Goal: Information Seeking & Learning: Compare options

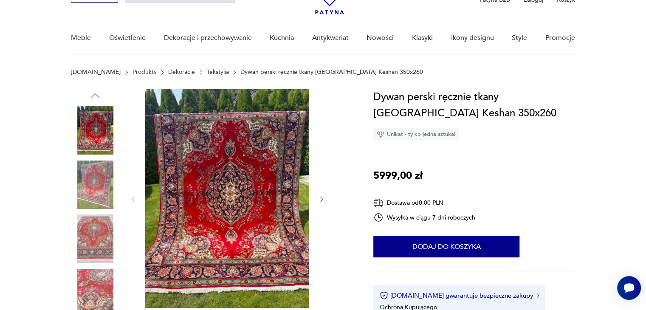
scroll to position [68, 0]
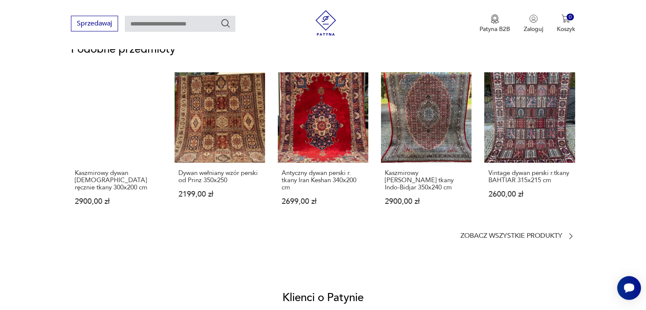
scroll to position [628, 0]
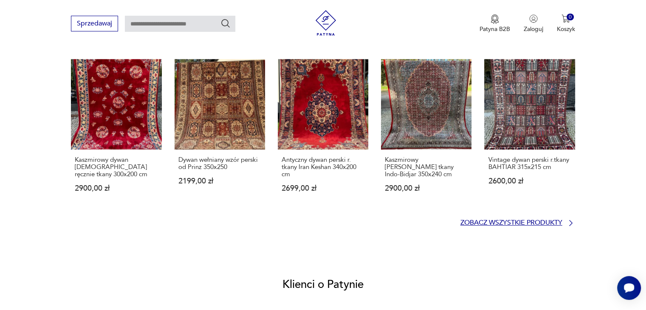
click at [522, 222] on p "Zobacz wszystkie produkty" at bounding box center [511, 223] width 102 height 6
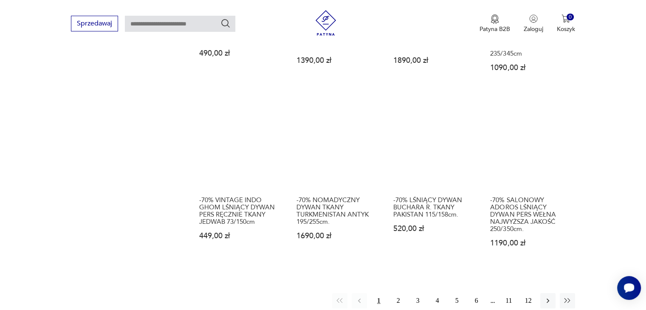
scroll to position [658, 0]
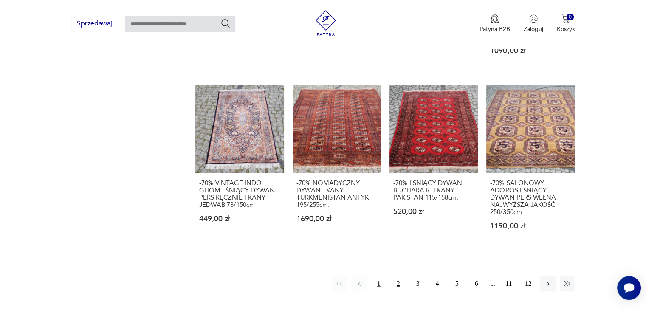
click at [399, 276] on button "2" at bounding box center [398, 283] width 15 height 15
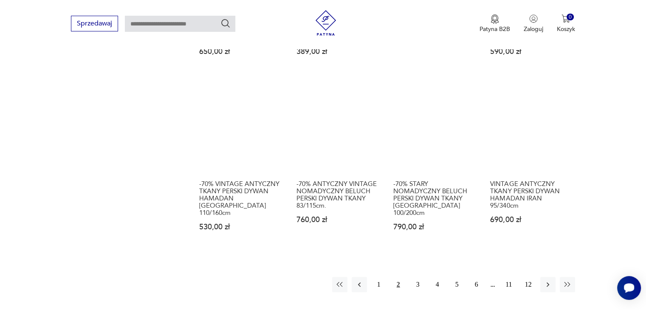
scroll to position [636, 0]
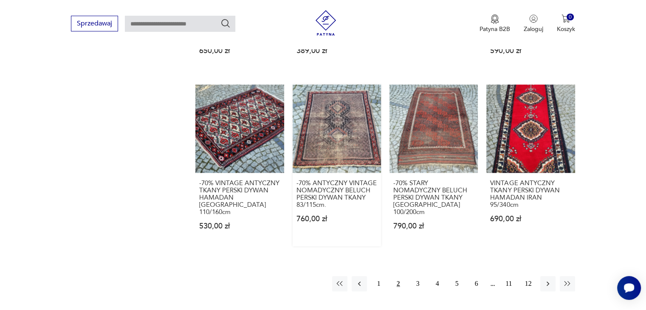
click at [340, 141] on link "-70% ANTYCZNY VINTAGE NOMADYCZNY BELUCH PERSKI DYWAN TKANY 83/115cm. 760,00 zł" at bounding box center [336, 165] width 88 height 162
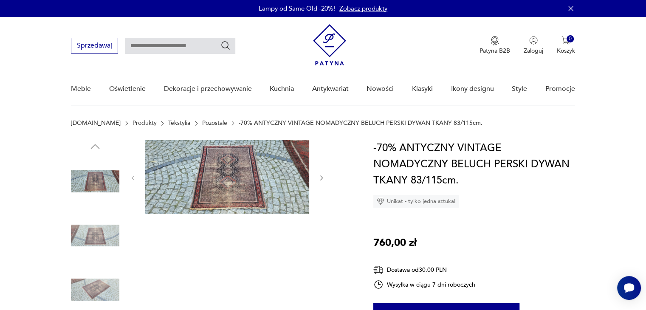
click at [244, 169] on img at bounding box center [227, 177] width 164 height 74
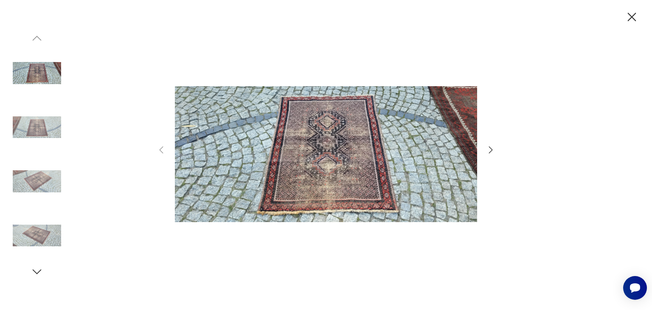
click at [42, 132] on img at bounding box center [37, 127] width 48 height 48
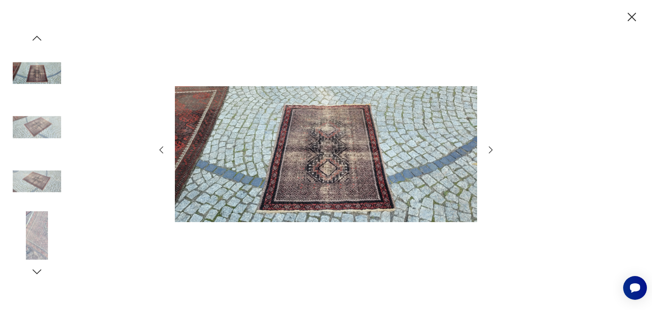
click at [40, 178] on img at bounding box center [37, 181] width 48 height 48
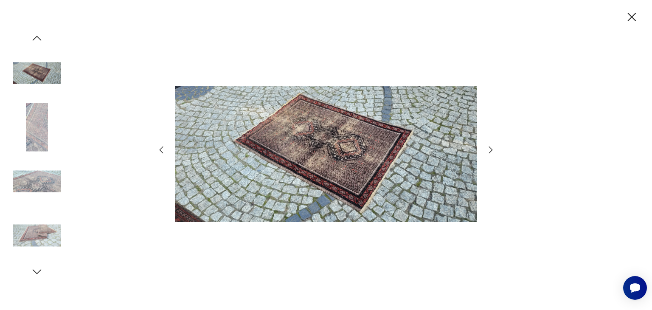
click at [631, 11] on icon "button" at bounding box center [631, 17] width 15 height 15
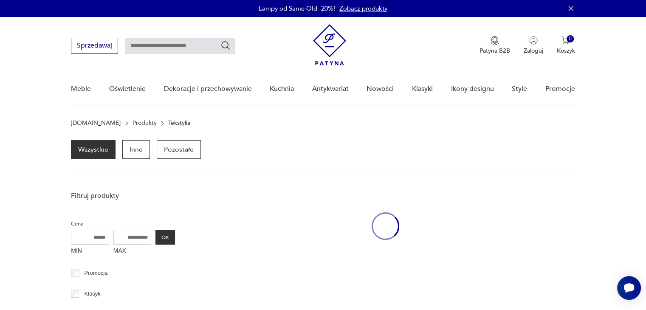
scroll to position [409, 0]
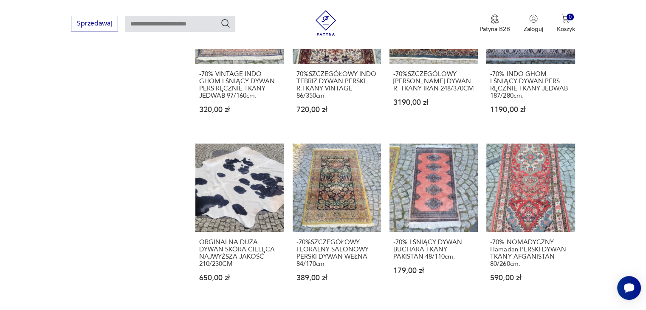
click at [606, 211] on section "Filtruj produkty Cena MIN MAX OK Promocja Klasyk Tag art deco Bauhaus Bavaria b…" at bounding box center [323, 168] width 646 height 781
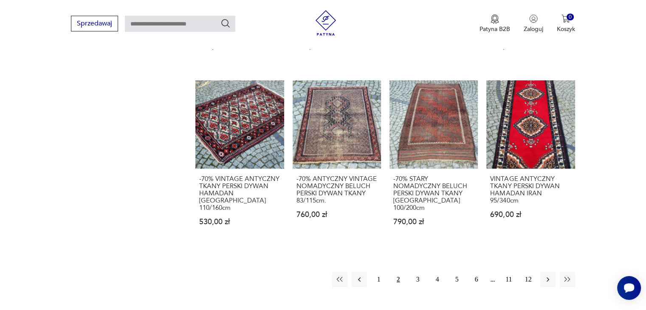
scroll to position [714, 0]
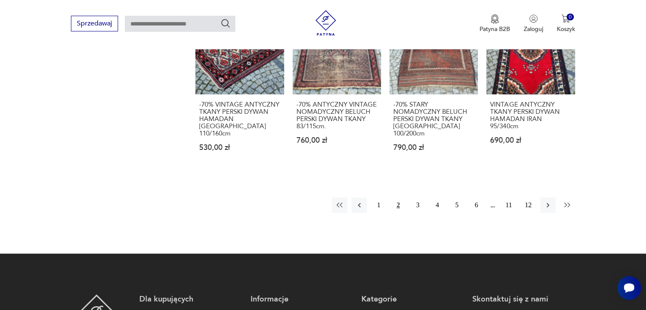
click at [570, 201] on icon "button" at bounding box center [567, 205] width 8 height 8
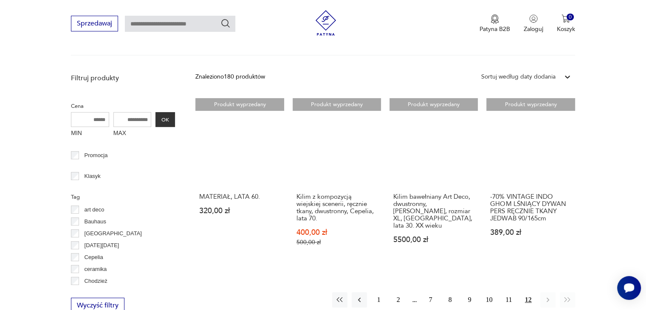
scroll to position [204, 0]
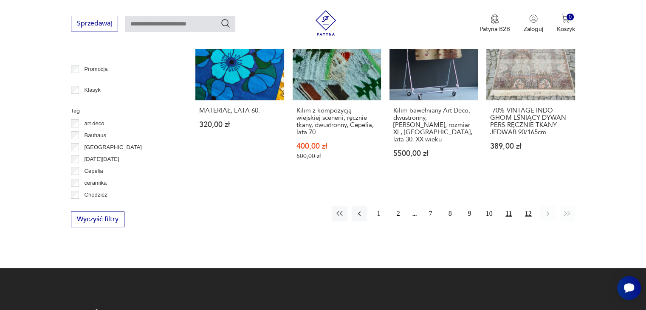
click at [509, 213] on button "11" at bounding box center [508, 213] width 15 height 15
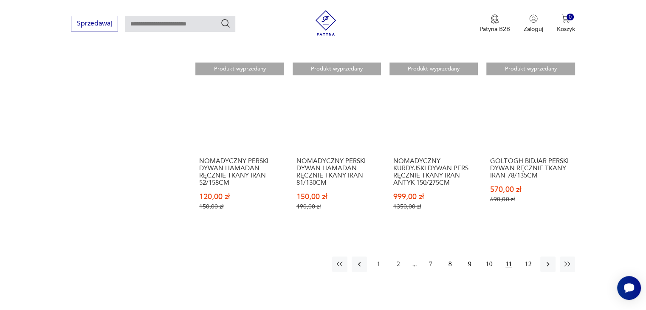
scroll to position [670, 0]
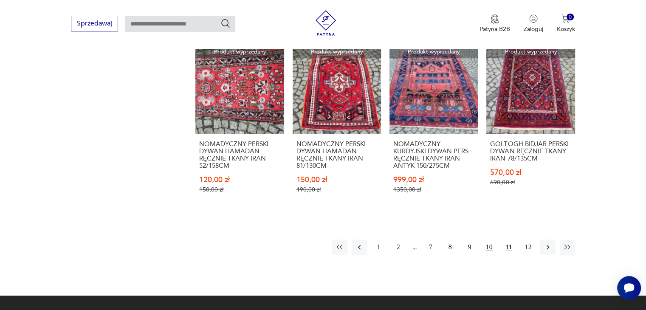
click at [489, 247] on button "10" at bounding box center [488, 246] width 15 height 15
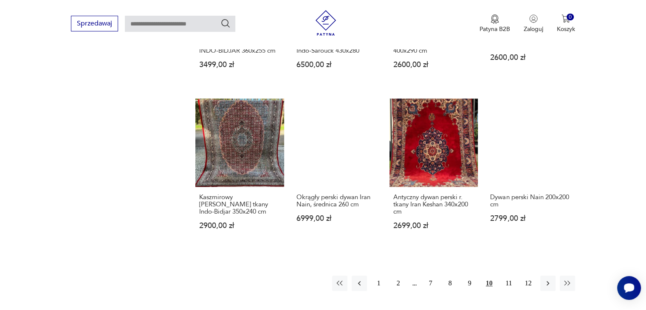
scroll to position [602, 0]
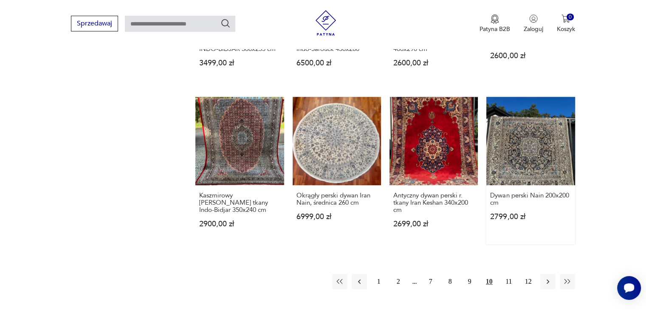
click at [531, 149] on link "Dywan perski Nain 200x200 cm 2799,00 zł" at bounding box center [530, 170] width 88 height 147
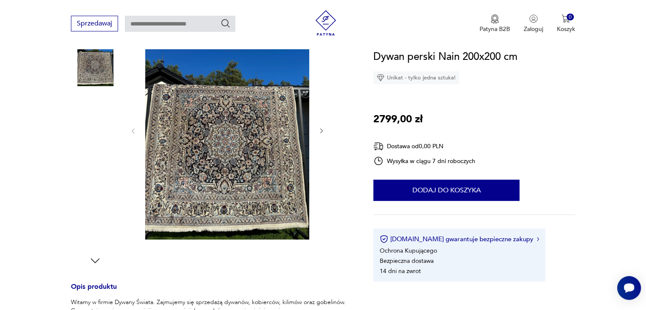
scroll to position [119, 0]
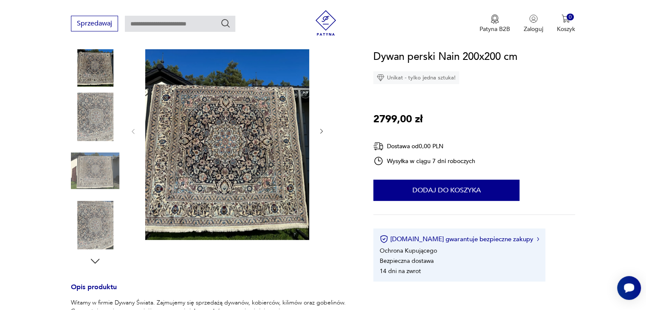
click at [90, 228] on img at bounding box center [95, 225] width 48 height 48
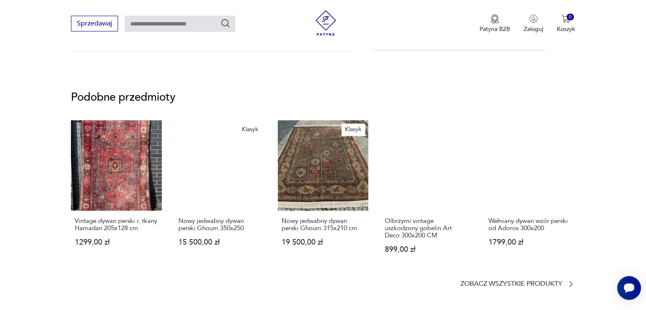
scroll to position [560, 0]
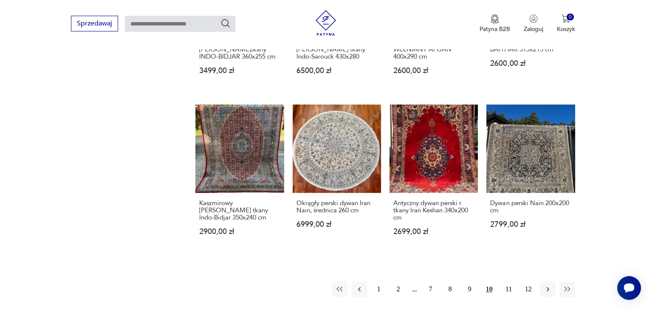
scroll to position [611, 0]
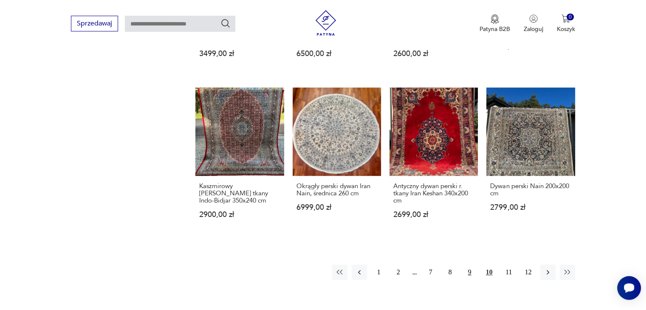
click at [470, 271] on button "9" at bounding box center [469, 271] width 15 height 15
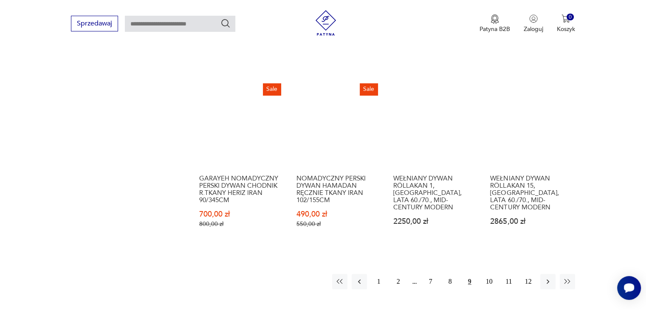
scroll to position [687, 0]
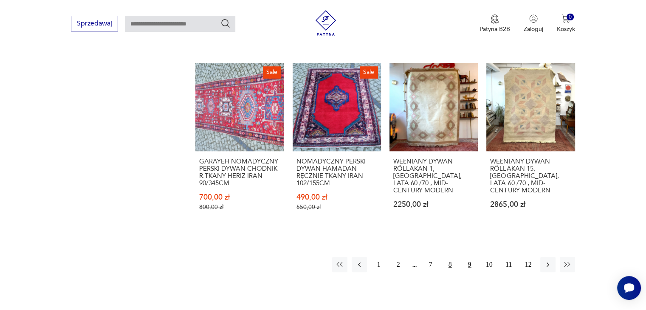
click at [451, 263] on button "8" at bounding box center [449, 264] width 15 height 15
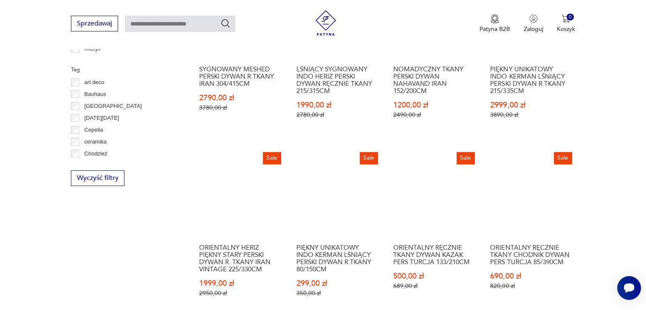
scroll to position [246, 0]
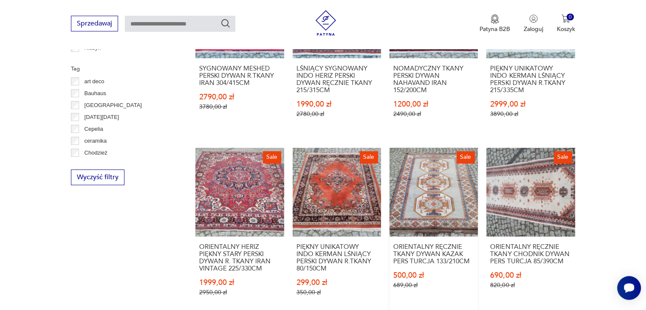
click at [438, 182] on link "Sale ORIENTALNY RĘCZNIE TKANY DYWAN KAZAK PERS TURCJA 133/210CM 500,00 zł 689,0…" at bounding box center [433, 230] width 88 height 164
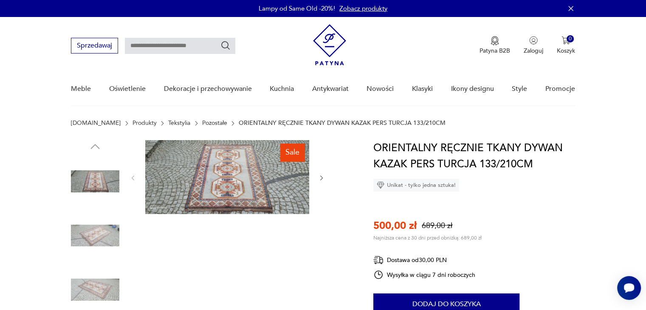
click at [95, 287] on img at bounding box center [95, 289] width 48 height 48
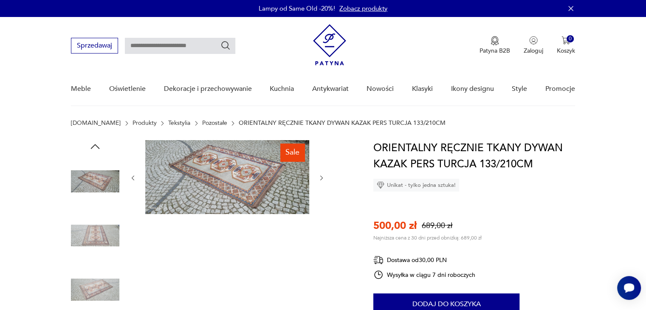
click at [240, 177] on img at bounding box center [227, 177] width 164 height 74
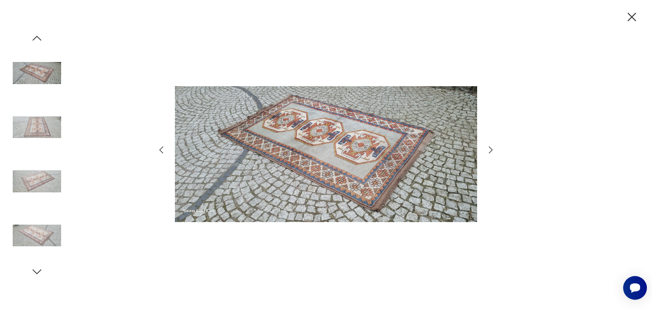
click at [632, 14] on icon "button" at bounding box center [631, 17] width 15 height 15
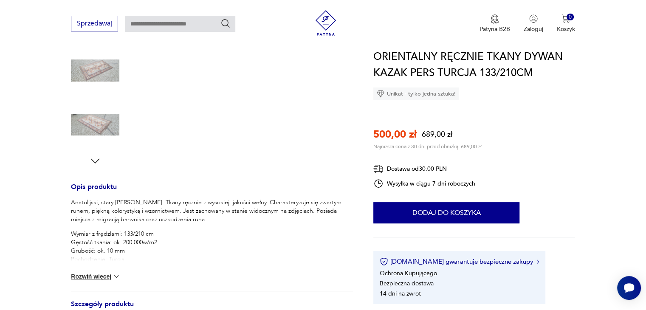
scroll to position [204, 0]
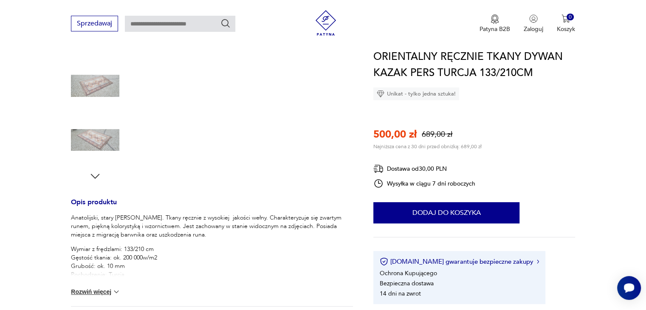
click at [39, 118] on section "Sale Opis produktu Anatolijski, stary dywan Kazak. Tkany ręcznie z wysokiej jak…" at bounding box center [323, 185] width 646 height 499
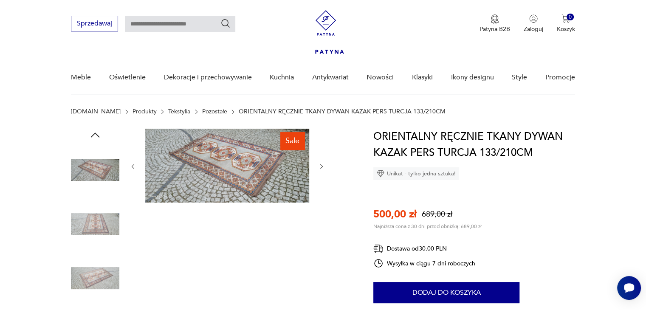
scroll to position [0, 0]
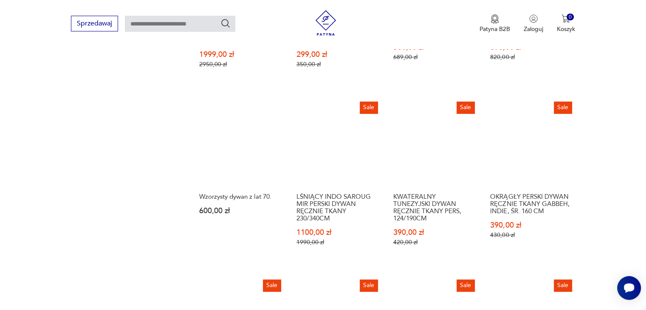
scroll to position [475, 0]
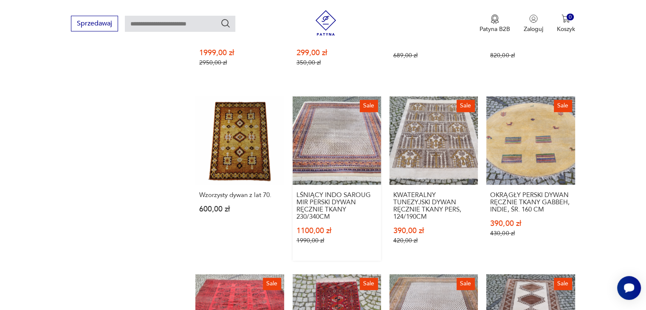
click at [335, 129] on link "Sale LŚNIĄCY INDO SAROUG MIR PERSKI DYWAN RĘCZNIE TKANY 230/340CM 1100,00 zł 19…" at bounding box center [336, 178] width 88 height 164
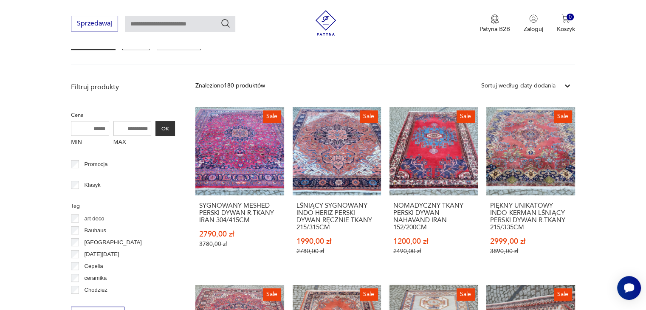
scroll to position [103, 0]
